Goal: Task Accomplishment & Management: Complete application form

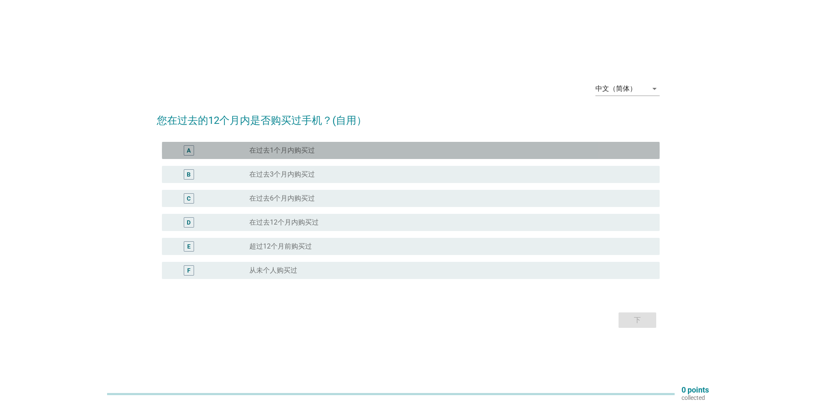
click at [362, 150] on div "radio_button_unchecked 在过去1个月内购买过" at bounding box center [447, 150] width 397 height 9
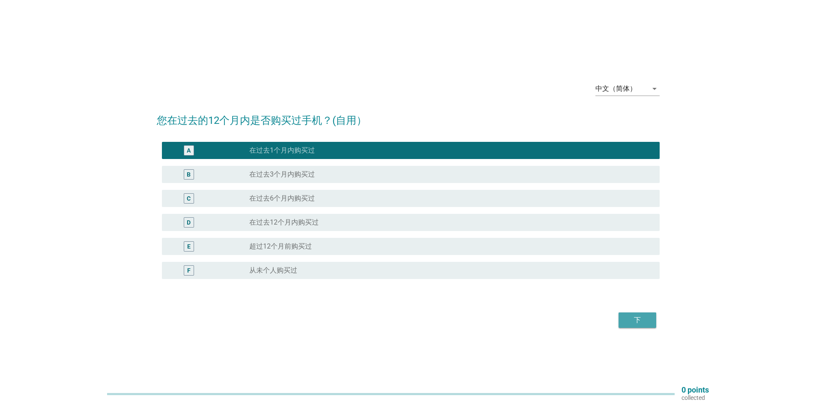
click at [636, 321] on div "下" at bounding box center [638, 320] width 24 height 10
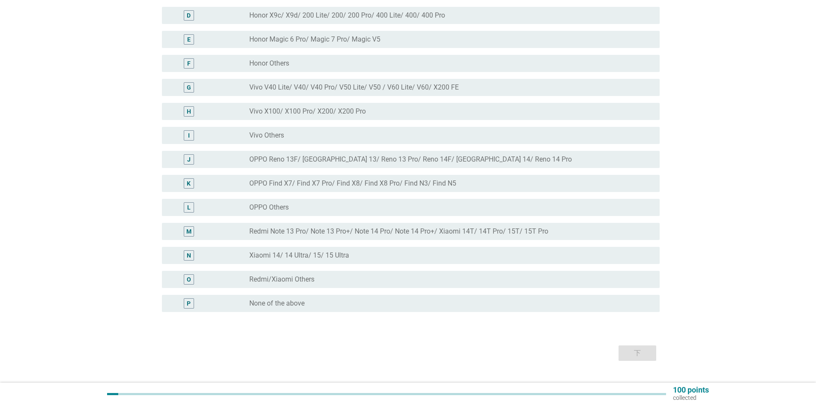
scroll to position [171, 0]
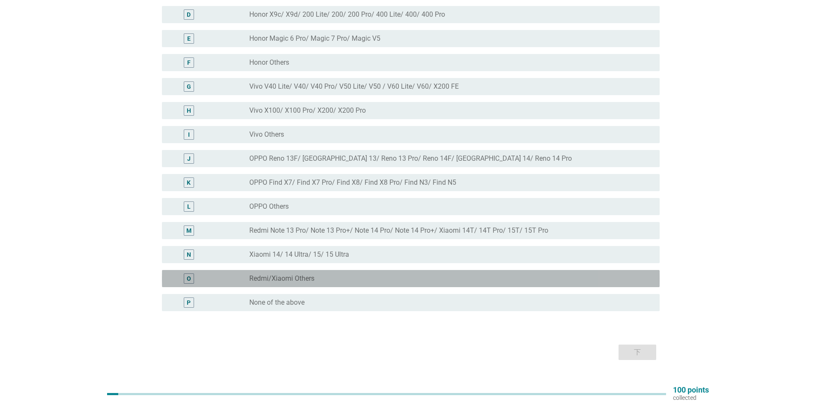
click at [378, 274] on div "radio_button_unchecked Redmi/Xiaomi Others" at bounding box center [447, 278] width 397 height 9
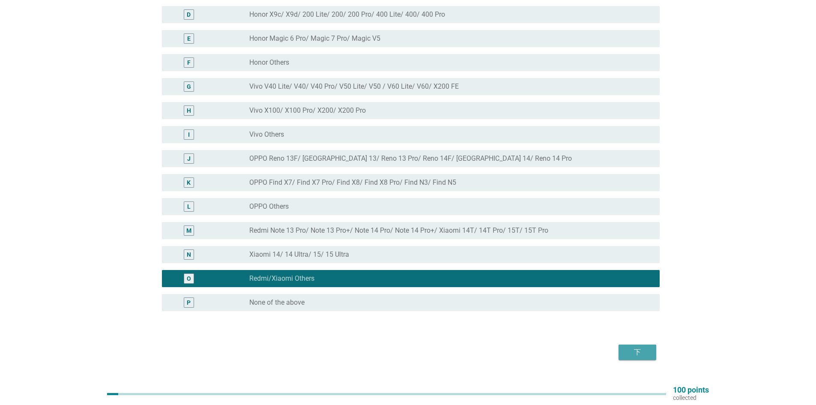
click at [641, 354] on div "下" at bounding box center [638, 352] width 24 height 10
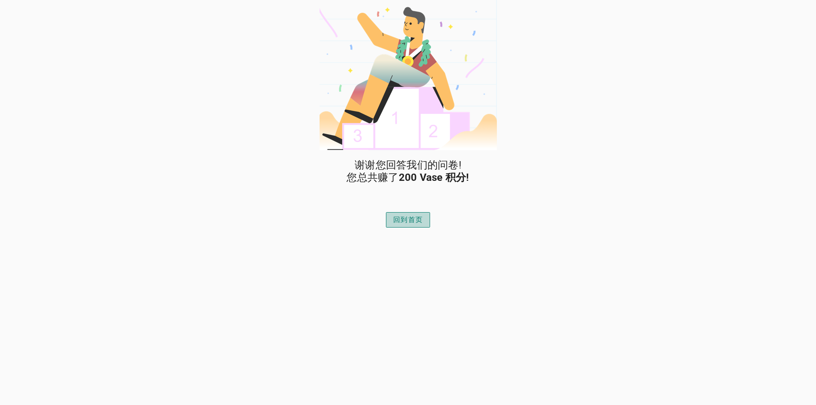
click at [418, 222] on div "回到首页" at bounding box center [408, 220] width 30 height 10
